Goal: Information Seeking & Learning: Check status

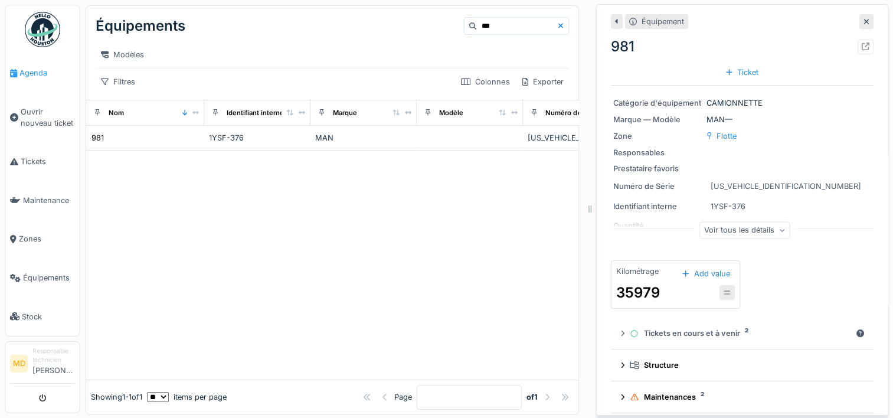
click at [41, 68] on span "Agenda" at bounding box center [47, 72] width 56 height 11
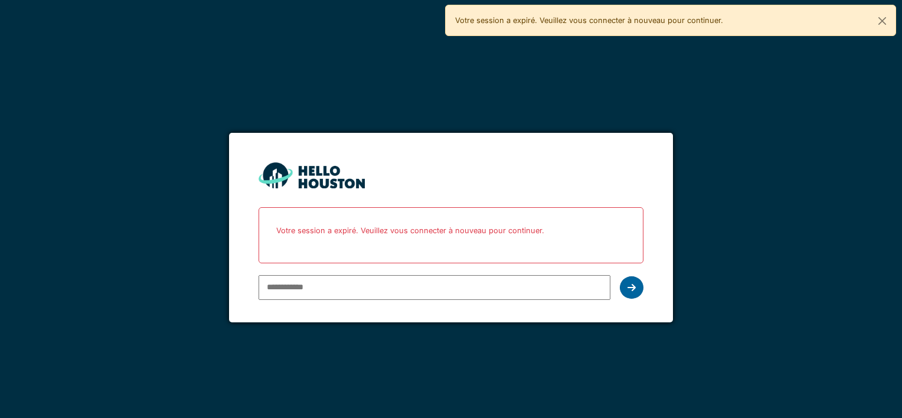
type input "**********"
click at [630, 288] on icon at bounding box center [632, 287] width 8 height 9
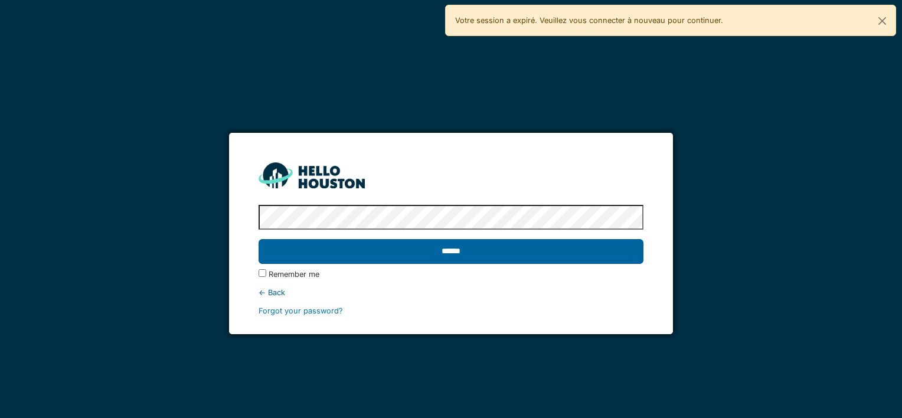
click at [453, 248] on input "******" at bounding box center [451, 251] width 384 height 25
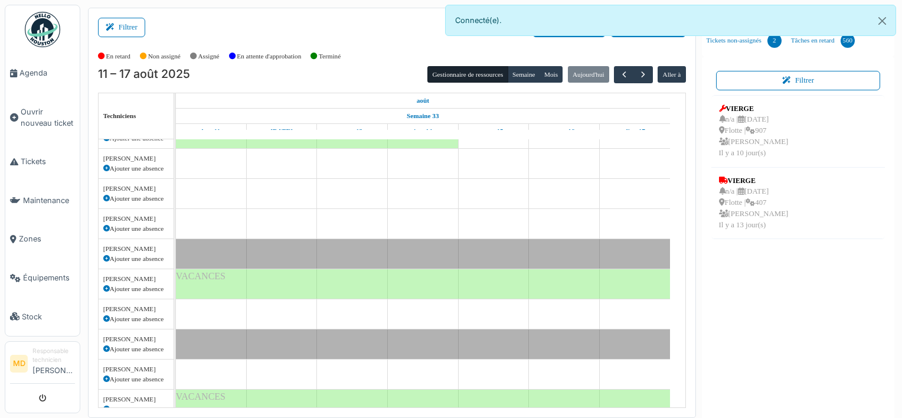
scroll to position [118, 0]
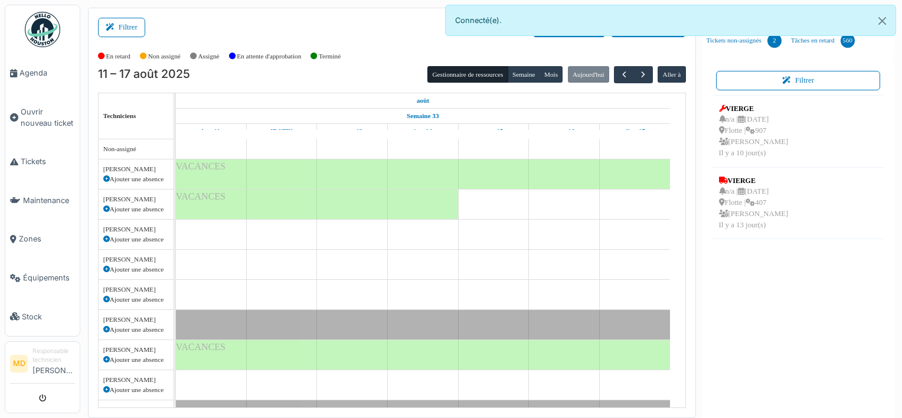
click at [284, 265] on td at bounding box center [281, 425] width 71 height 572
click at [37, 159] on span "Tickets" at bounding box center [48, 161] width 54 height 11
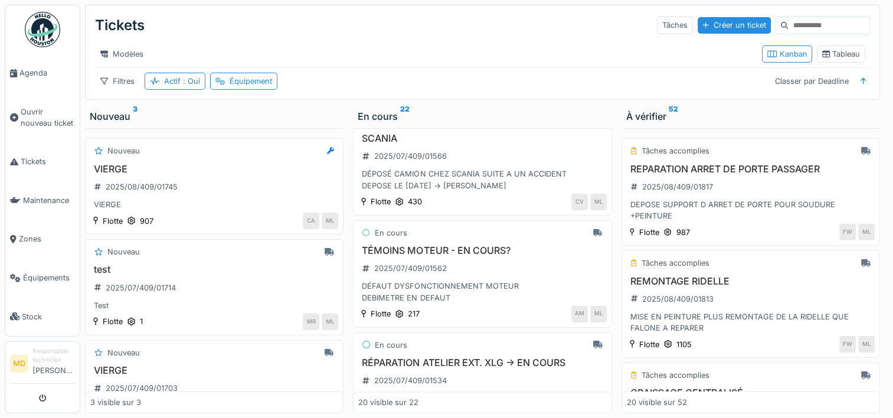
scroll to position [1440, 0]
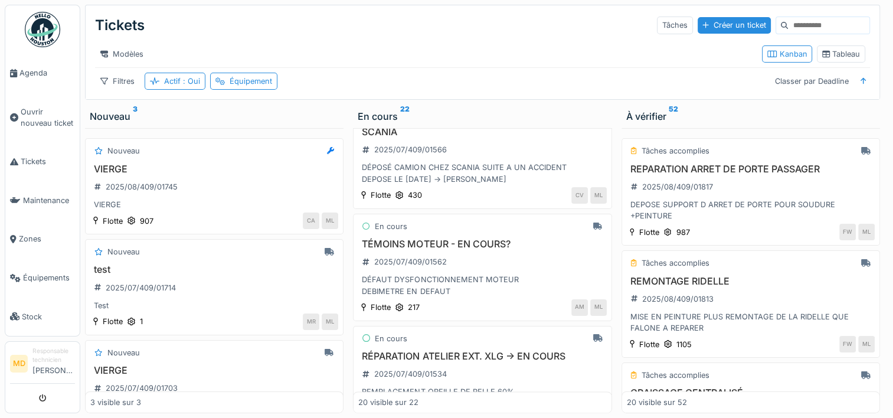
click at [507, 221] on div "En cours FUITE DE LIQUIDE DE REFROIDISSEMENT 2025/08/409/01787 -> FUITE SUR UNE…" at bounding box center [482, 270] width 259 height 285
click at [438, 250] on h3 "TÉMOINS MOTEUR - EN COURS?" at bounding box center [482, 244] width 248 height 11
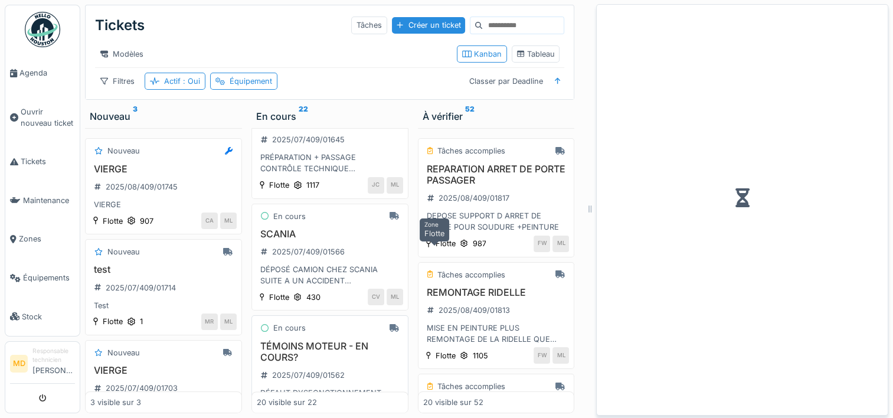
scroll to position [1556, 0]
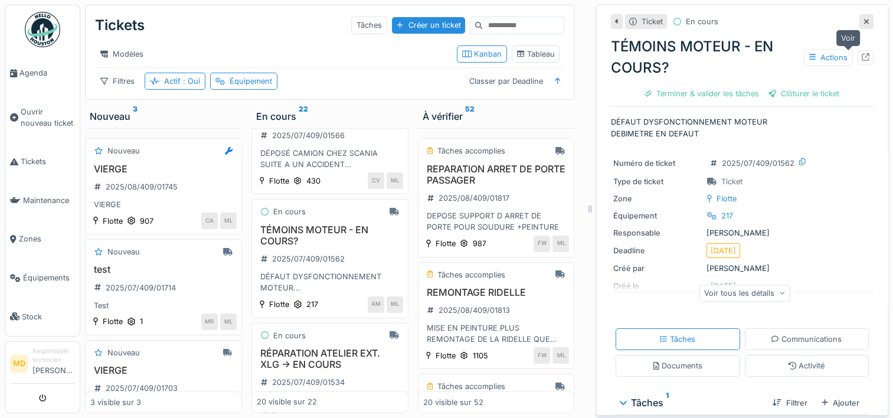
click at [862, 57] on icon at bounding box center [866, 57] width 8 height 8
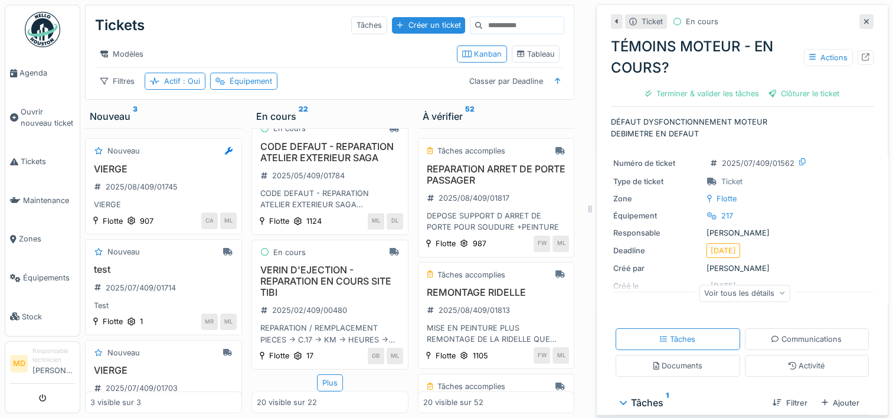
scroll to position [2124, 0]
click at [345, 230] on div "ML DL" at bounding box center [365, 221] width 75 height 17
click at [317, 374] on div "Plus" at bounding box center [330, 382] width 26 height 17
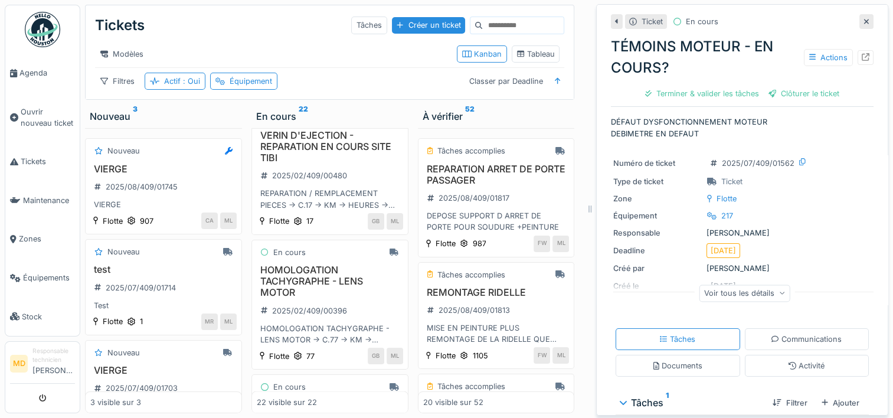
scroll to position [2235, 0]
click at [318, 210] on div "REPARATION / REMPLACEMENT PIECES -> C.17 -> KM -> HEURES -> MECANO?" at bounding box center [330, 198] width 146 height 22
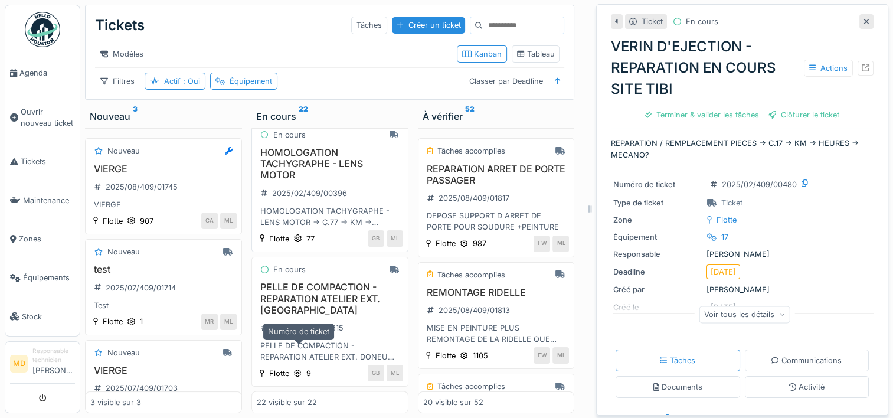
scroll to position [2383, 0]
click at [311, 326] on div "2024/12/409/00315" at bounding box center [302, 328] width 91 height 15
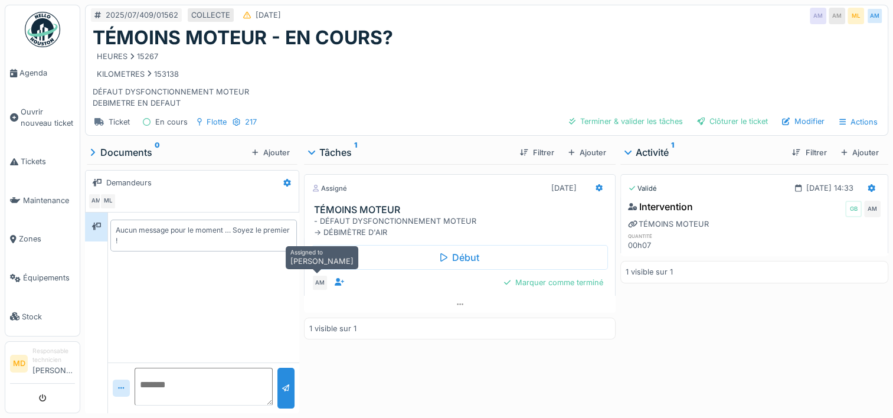
click at [314, 282] on div "AM" at bounding box center [320, 283] width 17 height 17
